Goal: Information Seeking & Learning: Learn about a topic

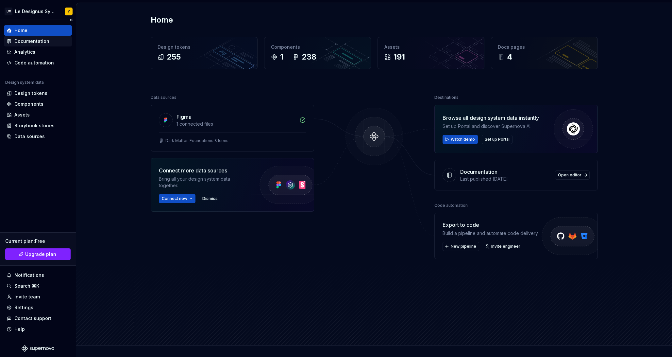
click at [42, 41] on div "Documentation" at bounding box center [31, 41] width 35 height 7
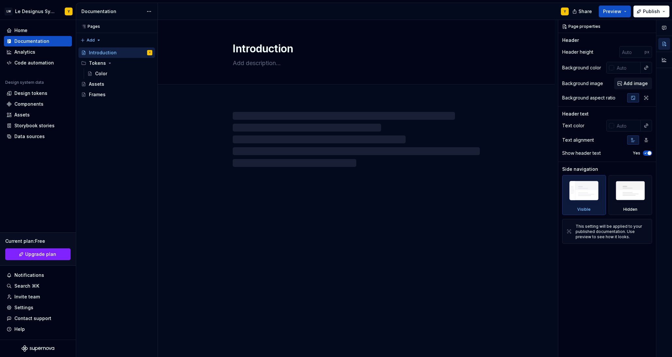
type textarea "*"
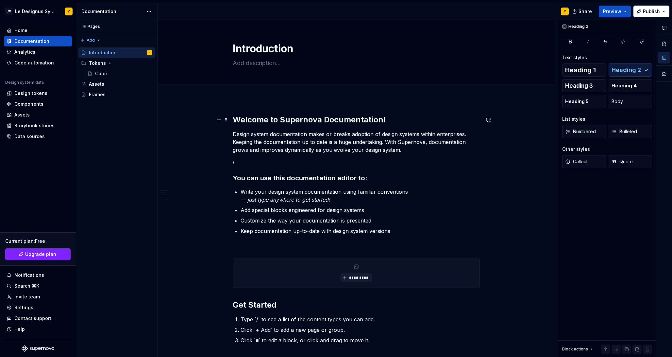
click at [334, 123] on h2 "Welcome to Supernova Documentation!" at bounding box center [356, 119] width 247 height 10
click at [298, 263] on div "*********" at bounding box center [356, 273] width 247 height 29
